Goal: Information Seeking & Learning: Understand process/instructions

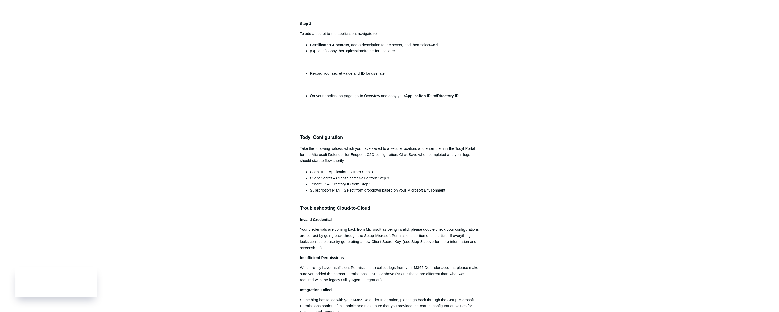
scroll to position [370, 0]
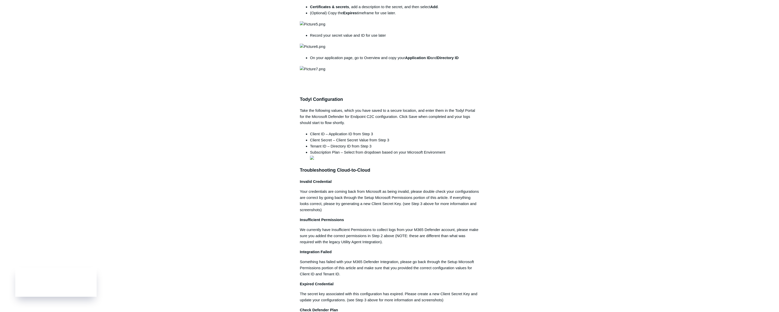
click at [553, 135] on main "Todyl Support Center Integration Guides SIEM Integrations Articles in this sect…" at bounding box center [389, 102] width 779 height 908
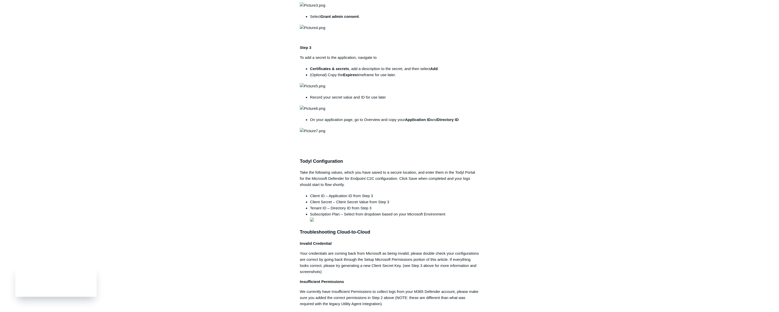
scroll to position [247, 0]
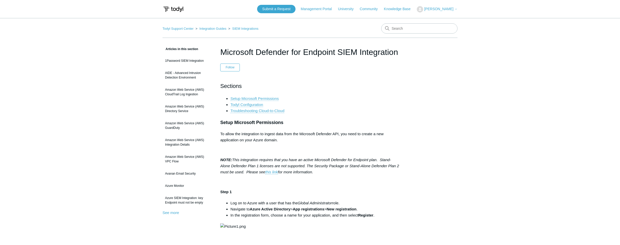
scroll to position [247, 0]
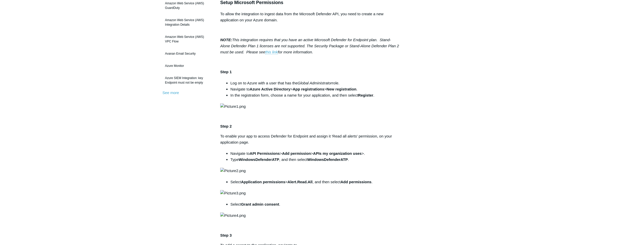
scroll to position [123, 0]
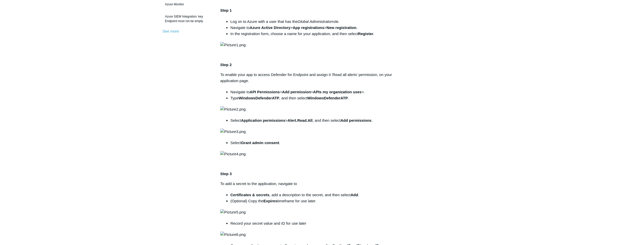
scroll to position [185, 0]
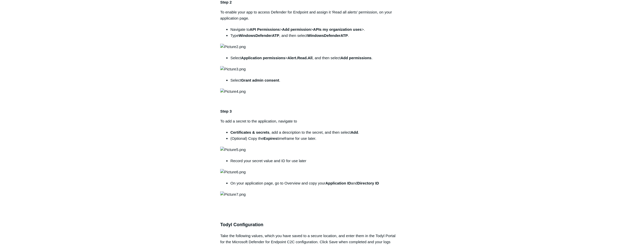
scroll to position [247, 0]
